Goal: Navigation & Orientation: Find specific page/section

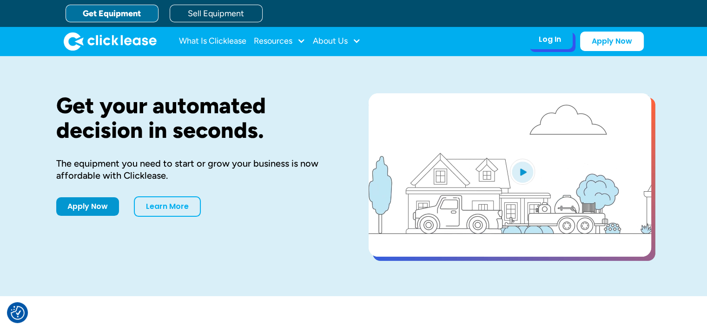
click at [548, 41] on div "Log In" at bounding box center [549, 39] width 22 height 9
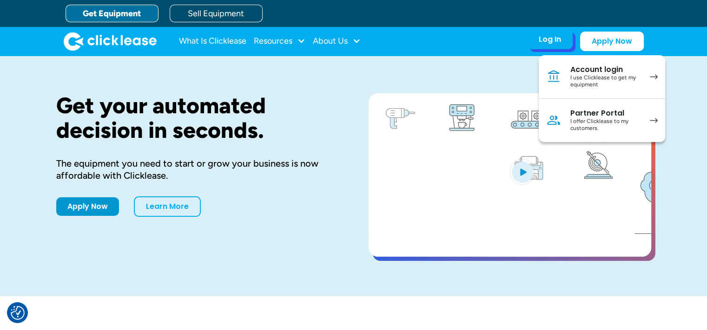
click at [585, 123] on div "I offer Clicklease to my customers." at bounding box center [605, 125] width 70 height 14
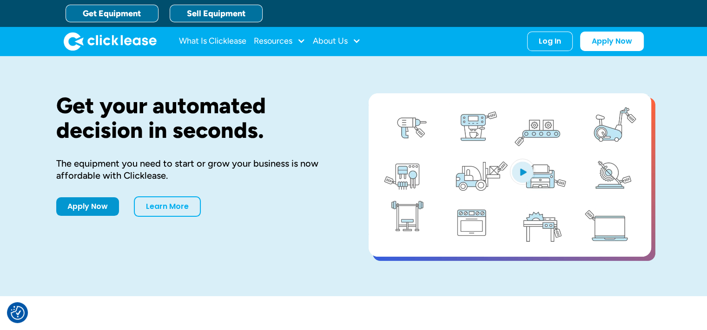
click at [231, 16] on link "Sell Equipment" at bounding box center [216, 14] width 93 height 18
